Goal: Communication & Community: Answer question/provide support

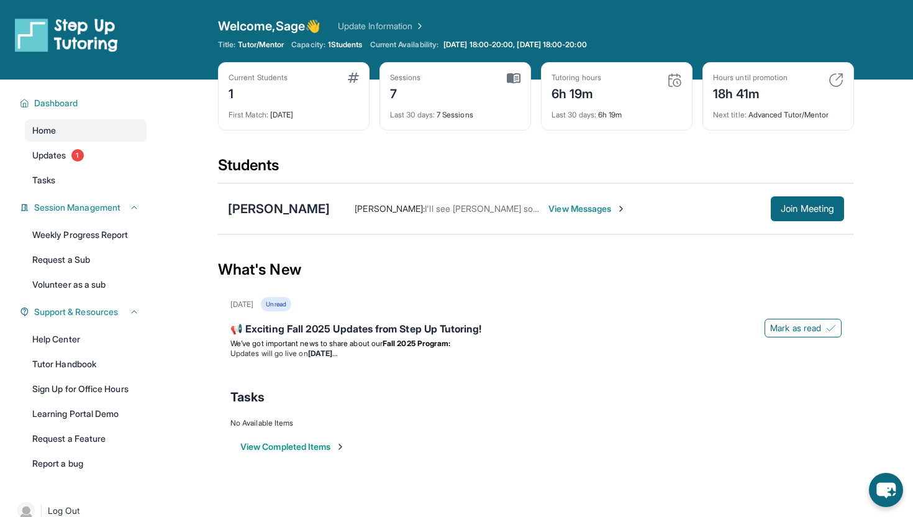
click at [549, 211] on span "View Messages" at bounding box center [588, 209] width 78 height 12
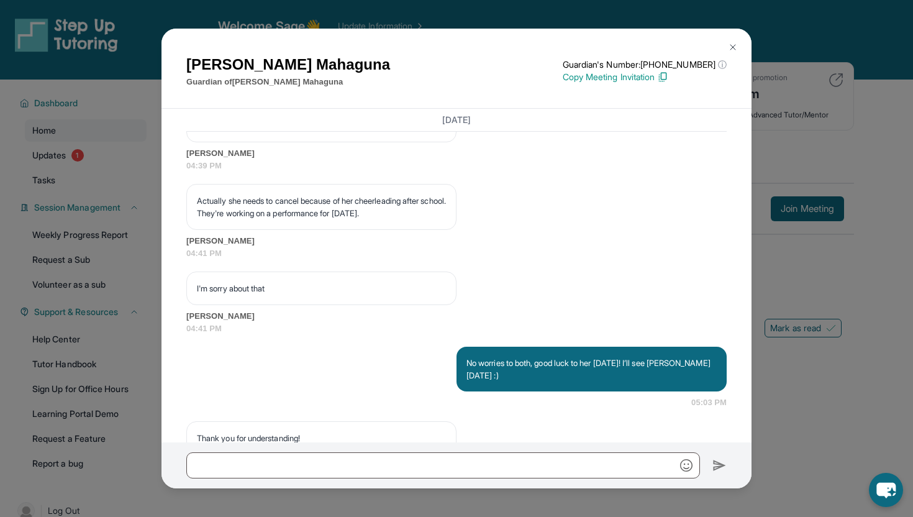
scroll to position [6932, 0]
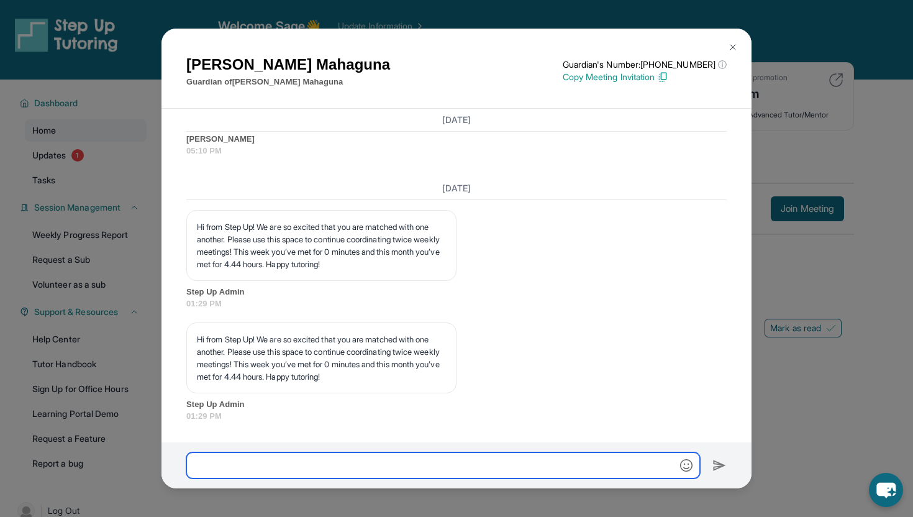
click at [459, 465] on input "text" at bounding box center [443, 465] width 514 height 26
type input "**********"
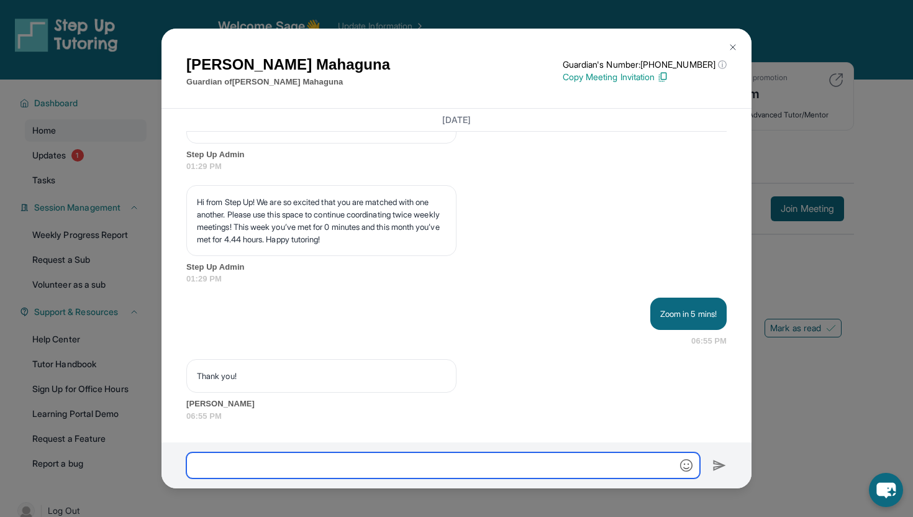
scroll to position [7069, 0]
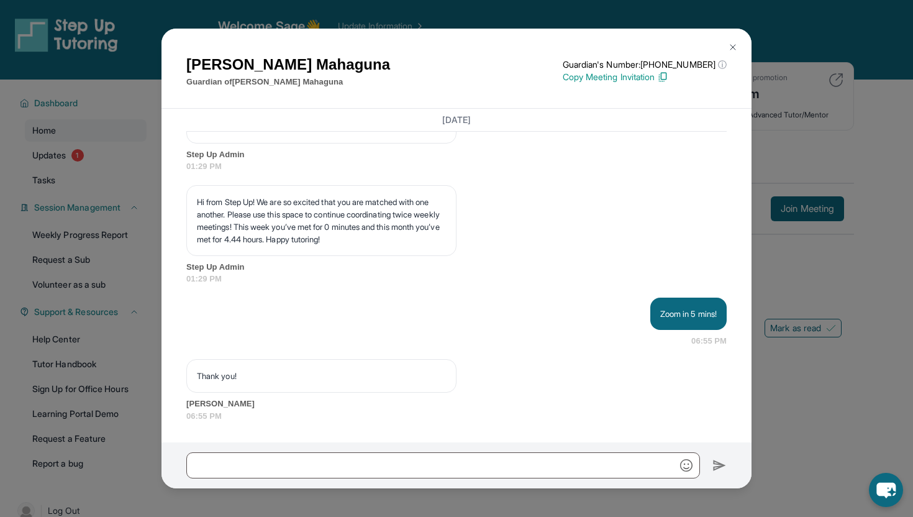
click at [736, 50] on img at bounding box center [733, 47] width 10 height 10
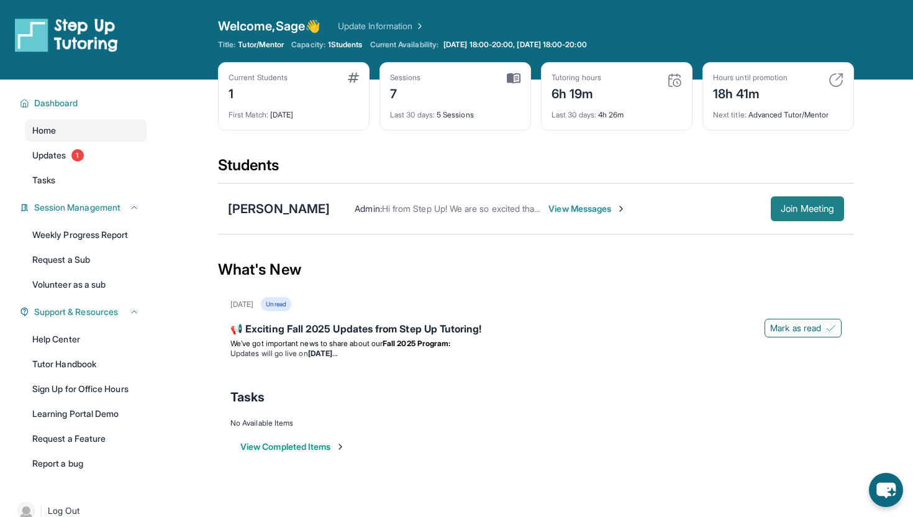
click at [803, 207] on span "Join Meeting" at bounding box center [807, 208] width 53 height 7
click at [281, 212] on div "[PERSON_NAME]" at bounding box center [279, 208] width 102 height 17
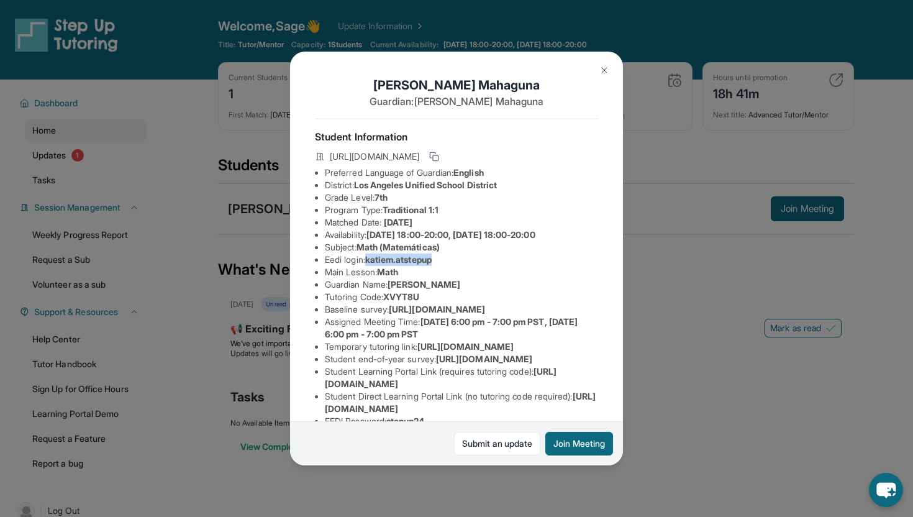
drag, startPoint x: 370, startPoint y: 260, endPoint x: 462, endPoint y: 263, distance: 92.6
click at [462, 263] on li "Eedi login : [PERSON_NAME].atstepup" at bounding box center [461, 260] width 273 height 12
copy span "katiem.atstepup"
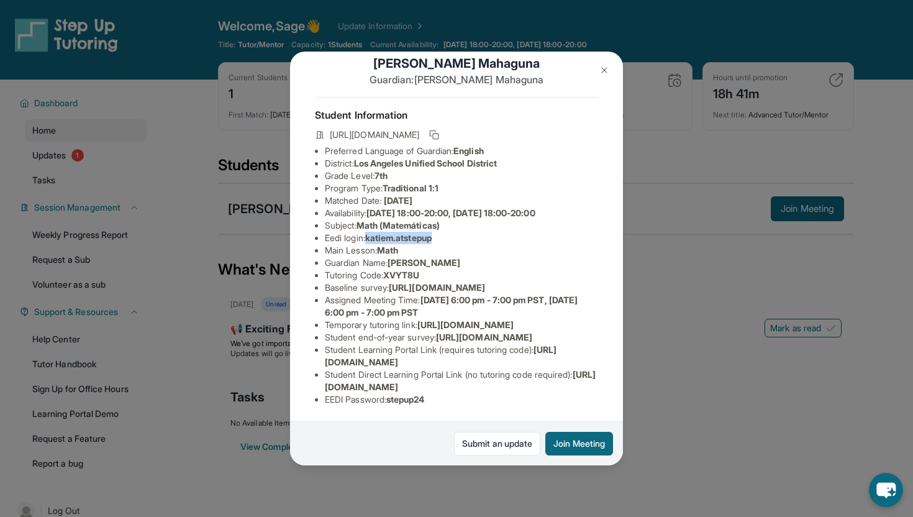
scroll to position [134, 0]
